Goal: Task Accomplishment & Management: Complete application form

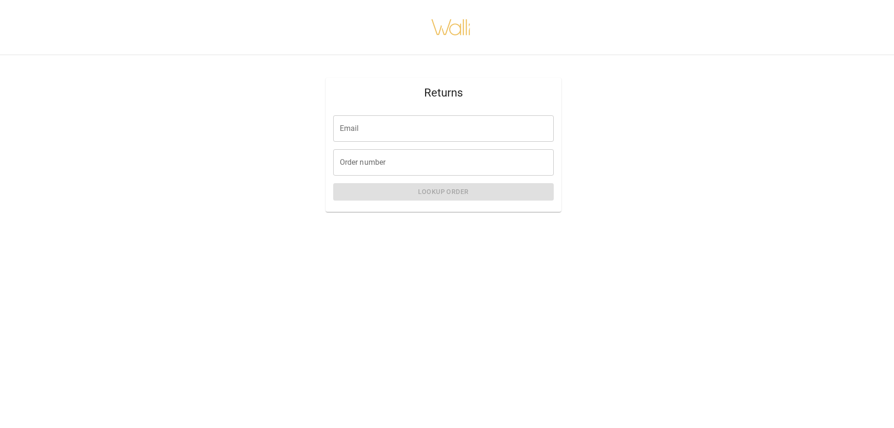
click at [456, 126] on input "Email" at bounding box center [443, 128] width 220 height 26
type input "**********"
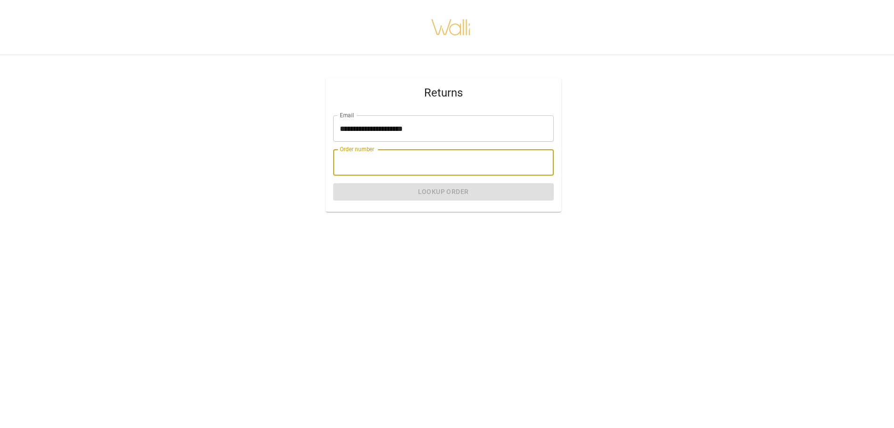
click at [455, 163] on input "Order number" at bounding box center [443, 162] width 220 height 26
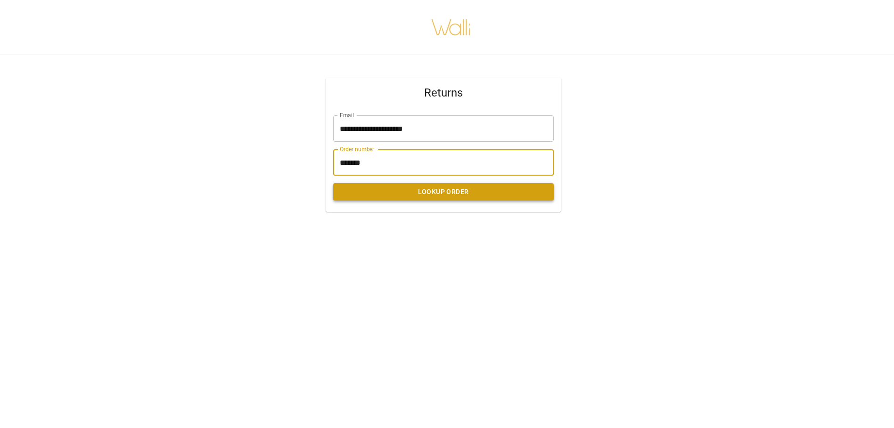
type input "*******"
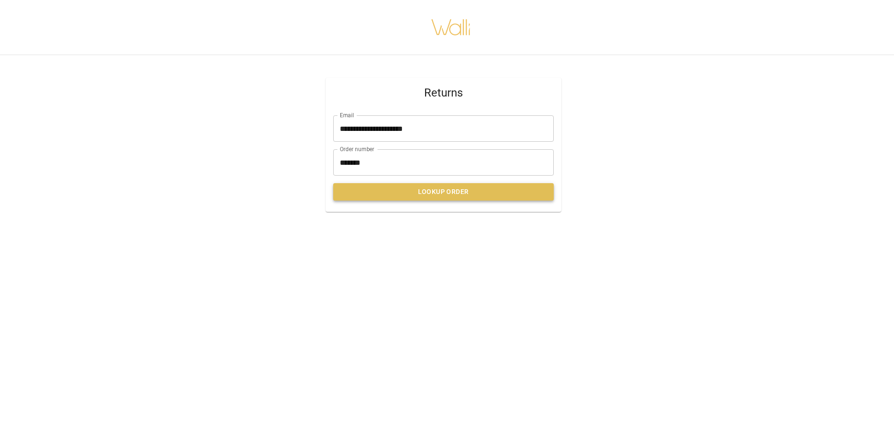
click at [469, 187] on button "Lookup Order" at bounding box center [443, 191] width 220 height 17
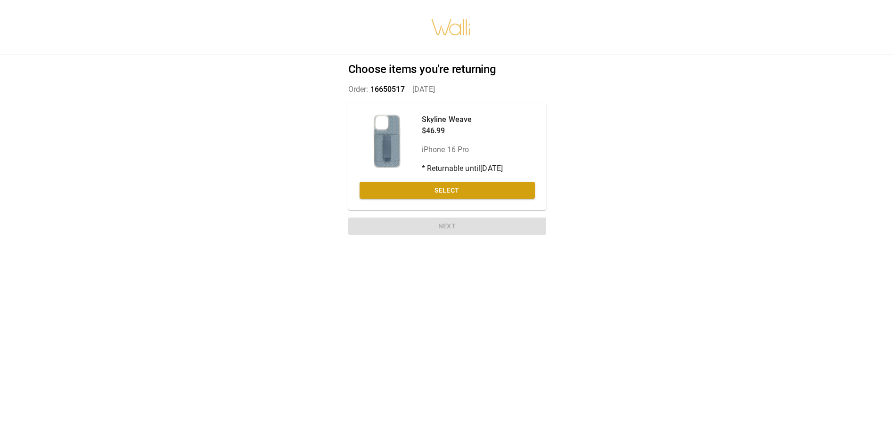
click at [469, 187] on button "Select" at bounding box center [446, 190] width 175 height 17
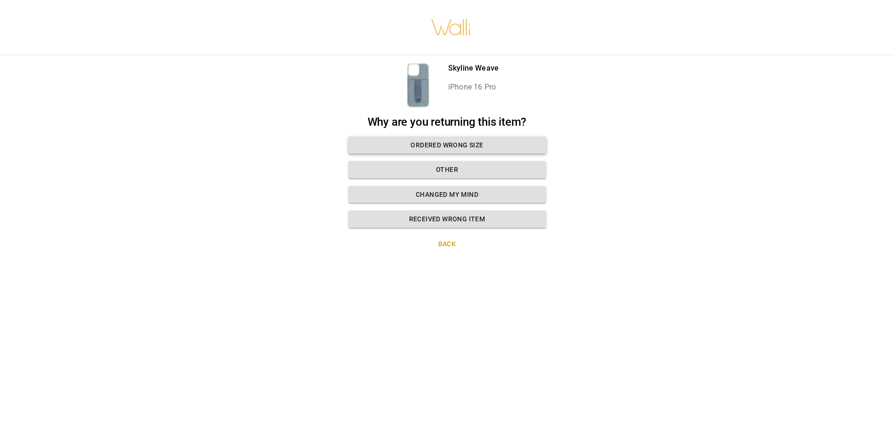
click at [498, 147] on button "Ordered wrong size" at bounding box center [447, 145] width 198 height 17
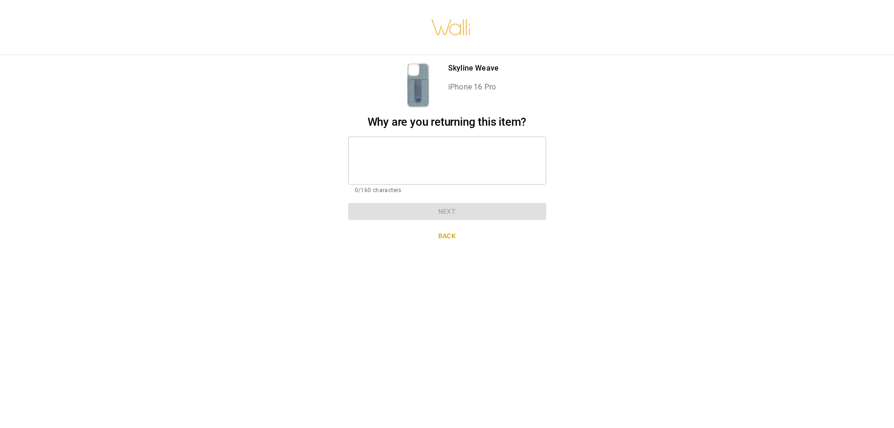
click at [498, 147] on textarea at bounding box center [447, 160] width 185 height 33
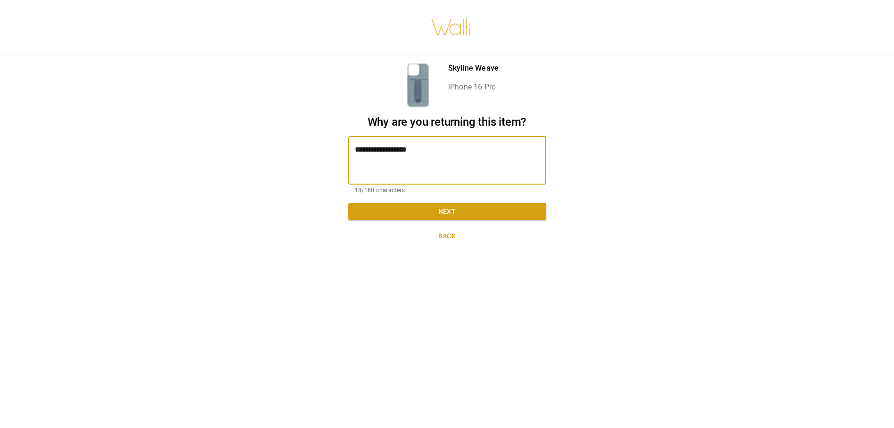
type textarea "**********"
click at [485, 219] on button "Next" at bounding box center [447, 211] width 198 height 17
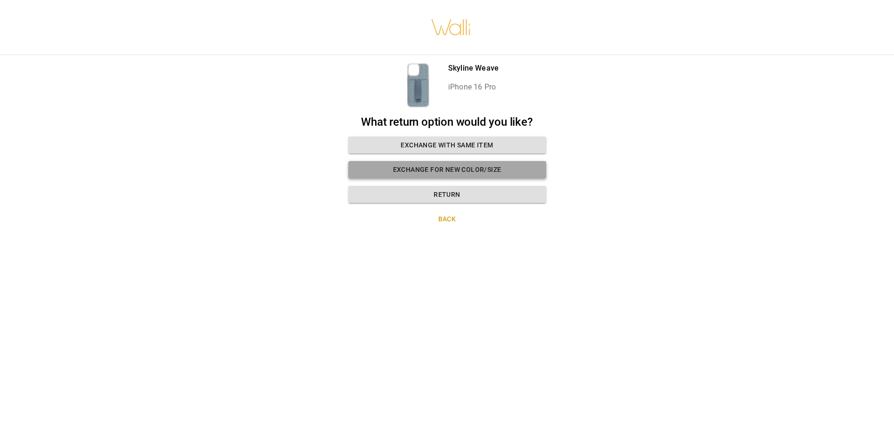
click at [480, 170] on button "Exchange for new color/size" at bounding box center [447, 169] width 198 height 17
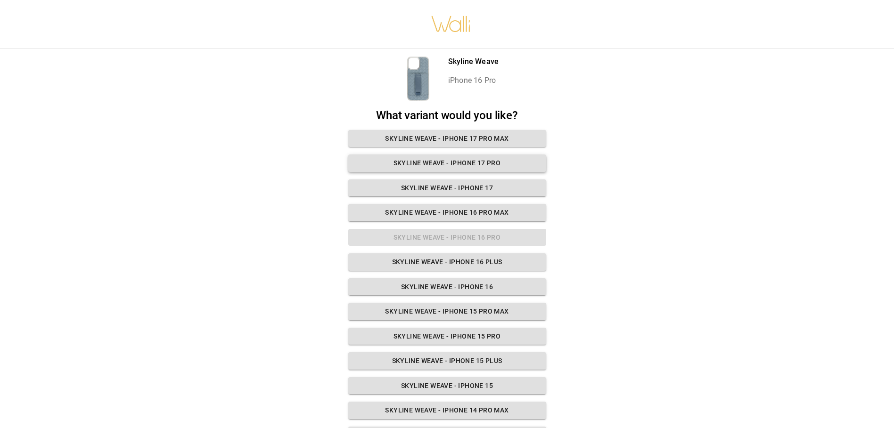
click at [507, 163] on button "Skyline Weave - iPhone 17 Pro" at bounding box center [447, 163] width 198 height 17
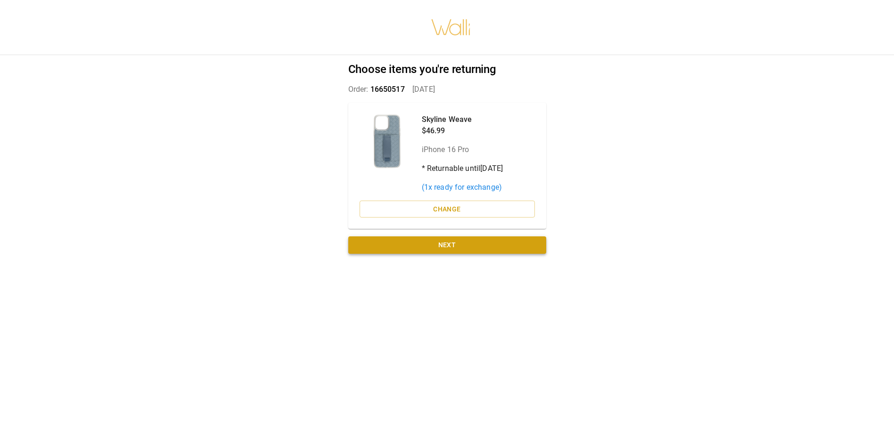
click at [488, 243] on button "Next" at bounding box center [447, 244] width 198 height 17
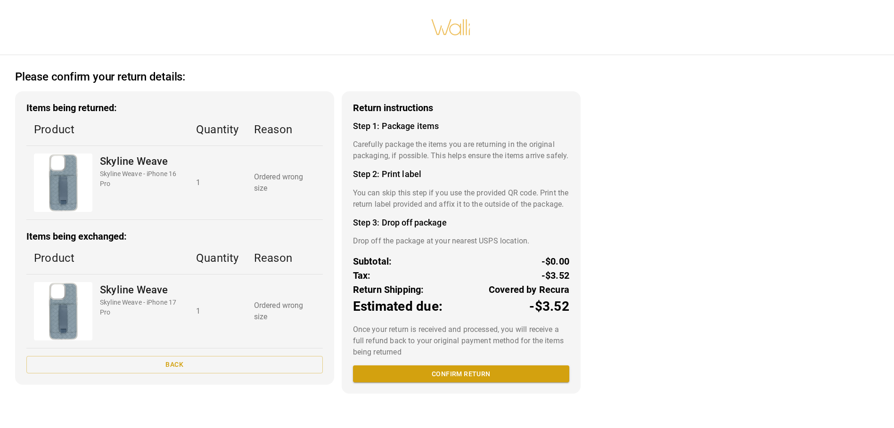
scroll to position [7, 0]
click at [490, 383] on button "Confirm return" at bounding box center [461, 374] width 216 height 17
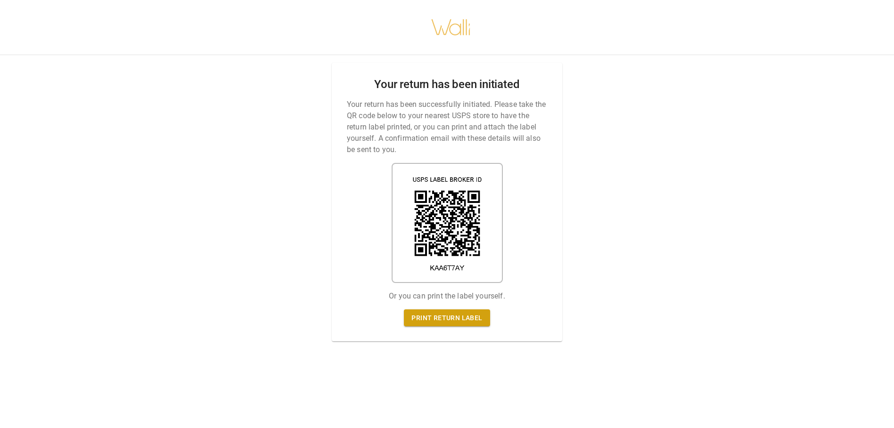
scroll to position [0, 0]
